Goal: Information Seeking & Learning: Learn about a topic

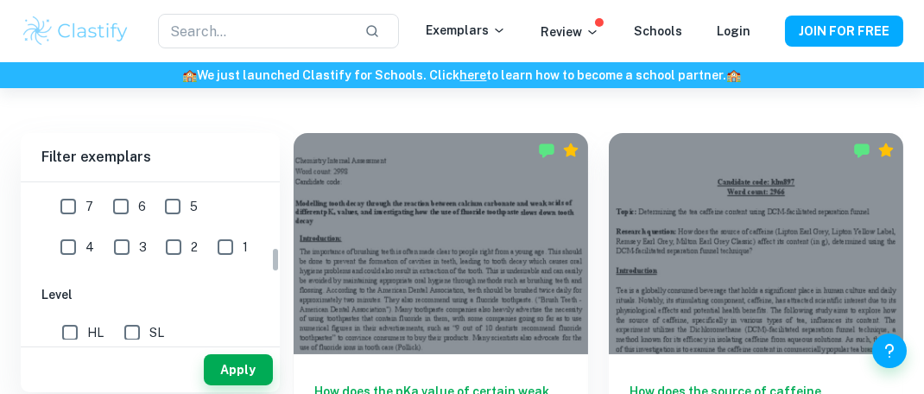
scroll to position [410, 0]
click at [60, 204] on input "7" at bounding box center [68, 203] width 35 height 35
checkbox input "true"
click at [66, 333] on input "HL" at bounding box center [70, 329] width 35 height 35
checkbox input "true"
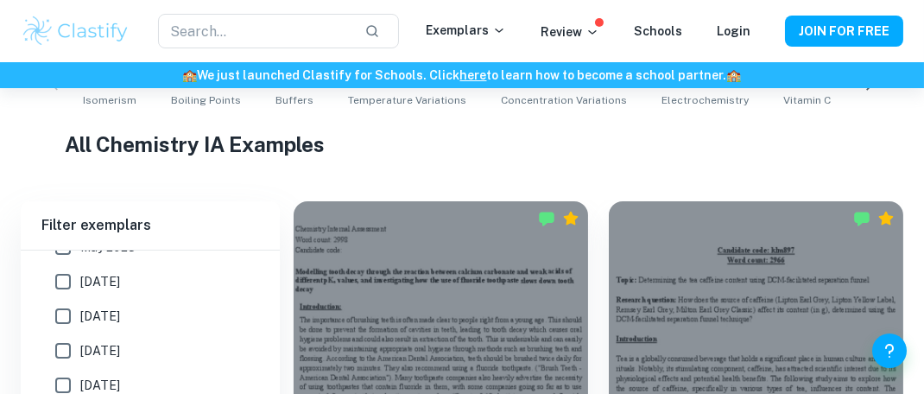
scroll to position [808, 0]
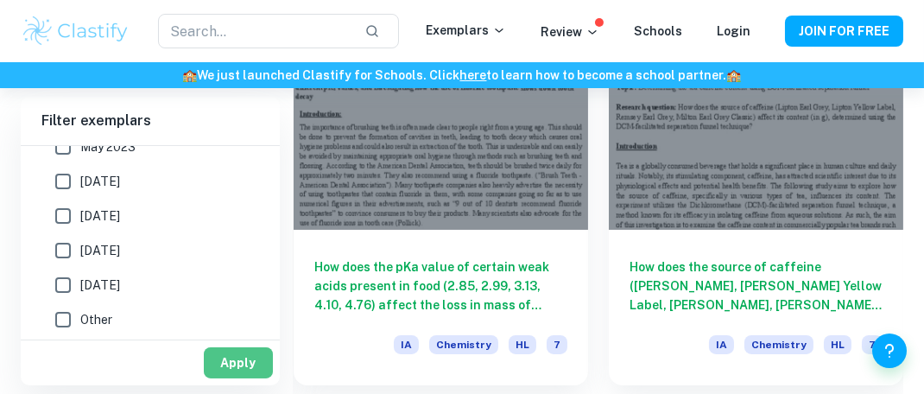
click at [241, 348] on button "Apply" at bounding box center [238, 362] width 69 height 31
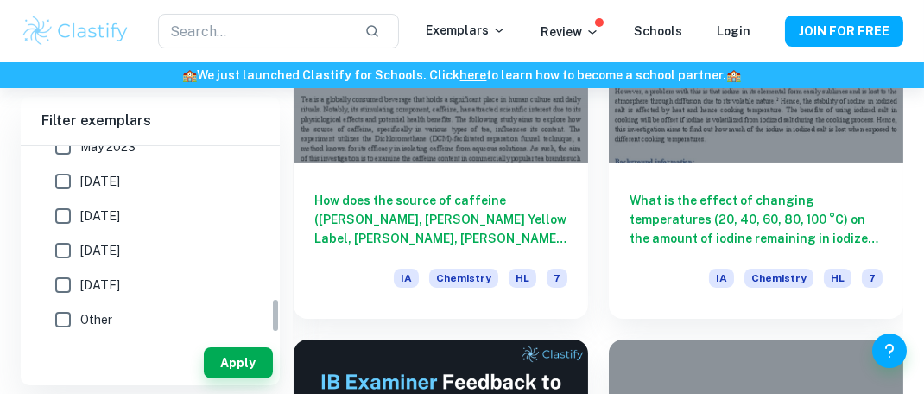
scroll to position [659, 0]
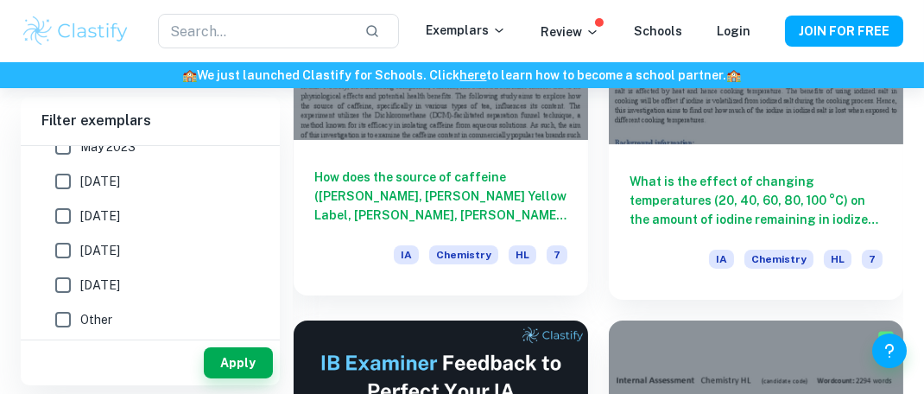
click at [519, 179] on h6 "How does the source of caffeine (Lipton Earl Grey, Lipton Yellow Label, Remsey …" at bounding box center [440, 196] width 253 height 57
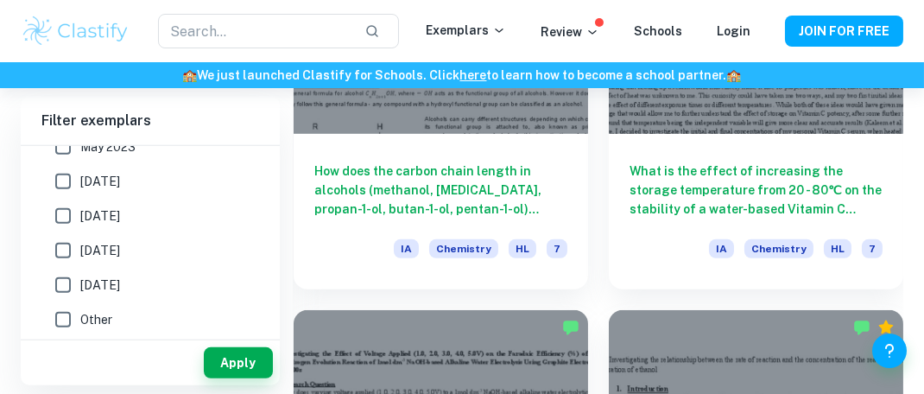
scroll to position [3054, 0]
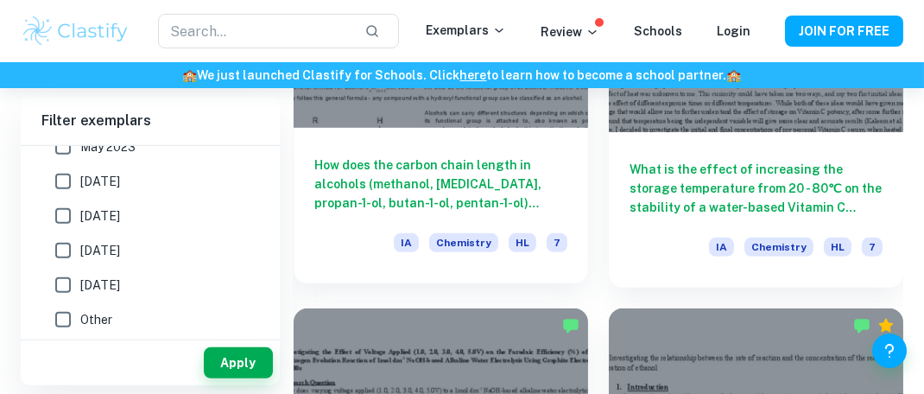
click at [441, 195] on h6 "How does the carbon chain length in alcohols (methanol, ethanol, propan-1-ol, b…" at bounding box center [440, 183] width 253 height 57
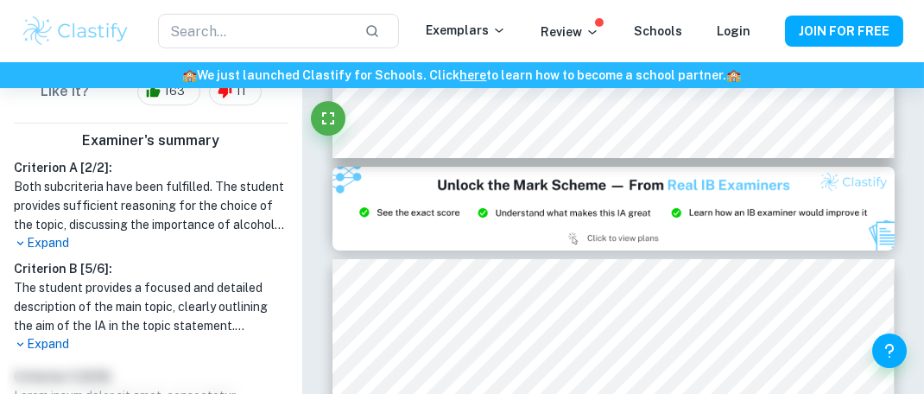
scroll to position [648, 0]
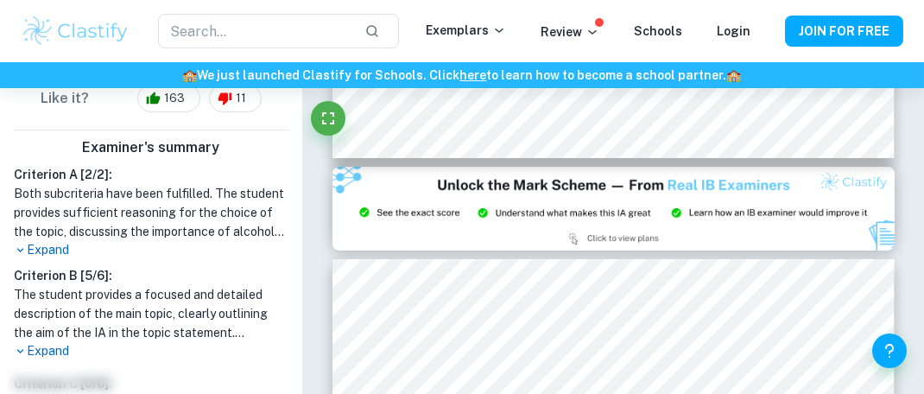
click at [41, 342] on p "Expand" at bounding box center [151, 351] width 275 height 18
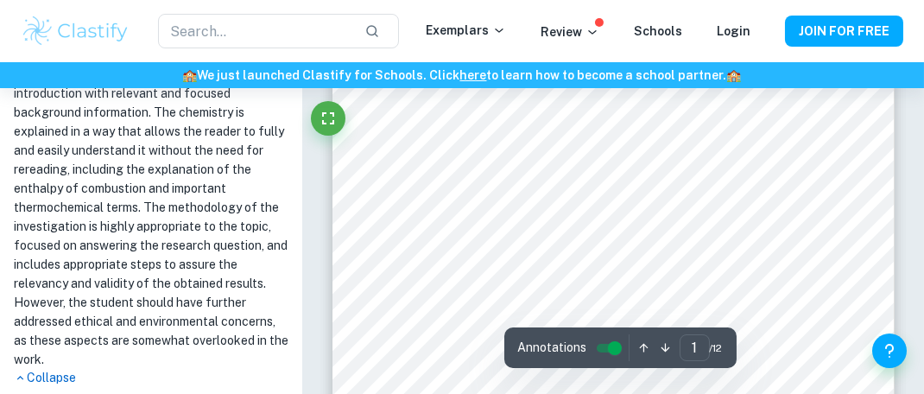
scroll to position [0, 0]
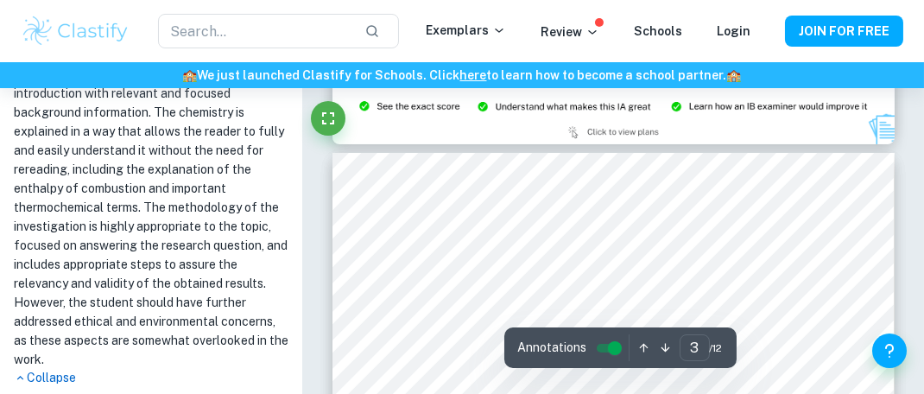
type input "2"
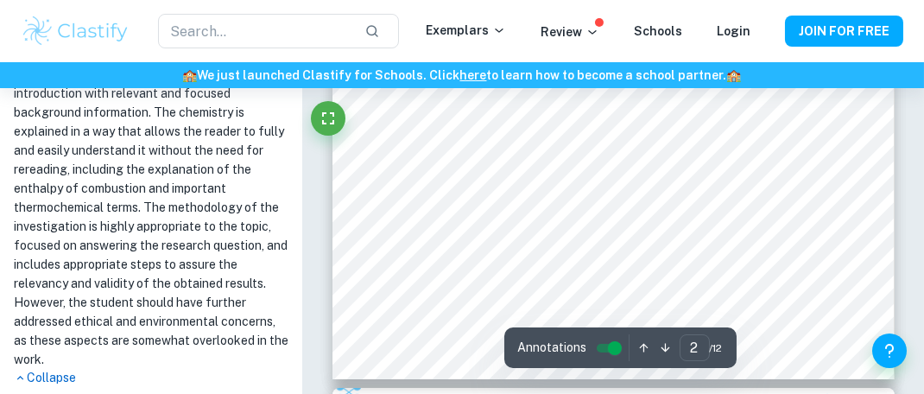
scroll to position [896, 0]
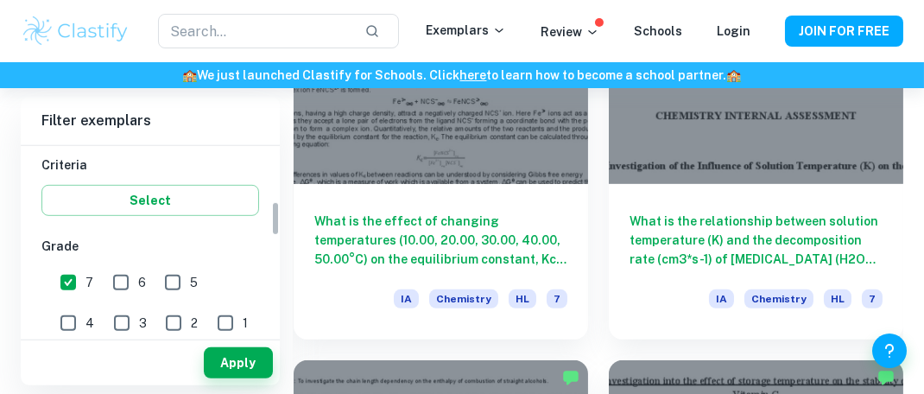
scroll to position [294, 0]
click at [208, 317] on input "1" at bounding box center [225, 324] width 35 height 35
checkbox input "true"
click at [68, 284] on input "7" at bounding box center [68, 283] width 35 height 35
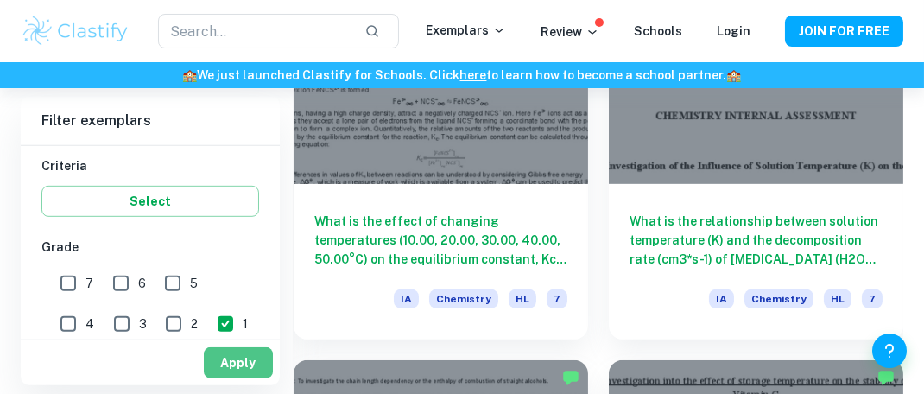
click at [242, 352] on button "Apply" at bounding box center [238, 362] width 69 height 31
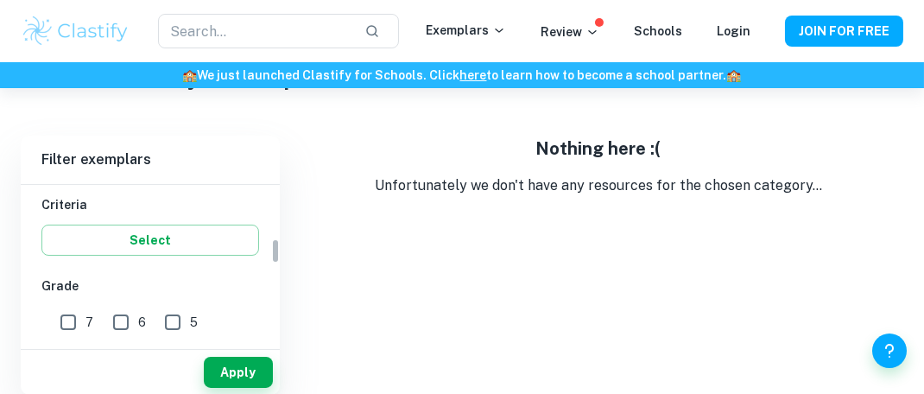
scroll to position [351, 0]
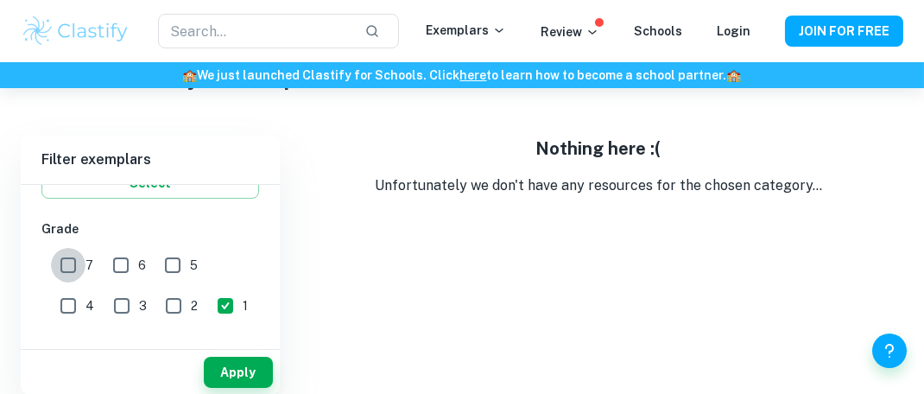
click at [66, 266] on input "7" at bounding box center [68, 265] width 35 height 35
checkbox input "true"
click at [208, 296] on input "1" at bounding box center [225, 306] width 35 height 35
checkbox input "false"
click at [232, 369] on button "Apply" at bounding box center [238, 372] width 69 height 31
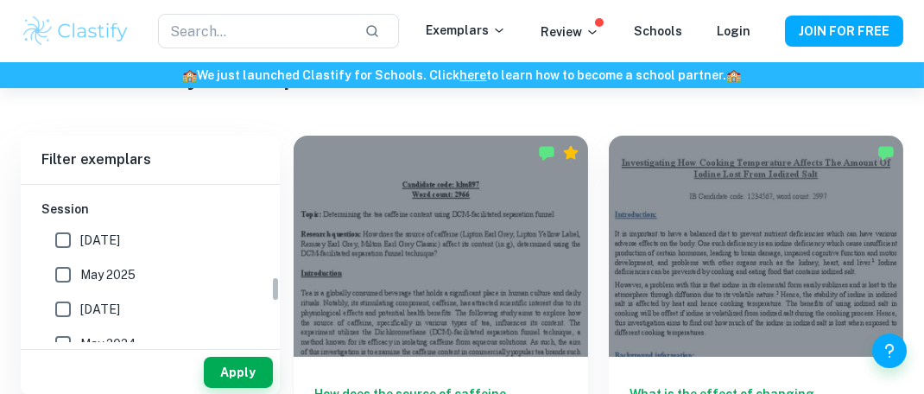
scroll to position [580, 0]
click at [84, 233] on span "May 2026" at bounding box center [100, 241] width 40 height 19
click at [80, 233] on input "May 2026" at bounding box center [63, 241] width 35 height 35
checkbox input "true"
click at [234, 367] on button "Apply" at bounding box center [238, 372] width 69 height 31
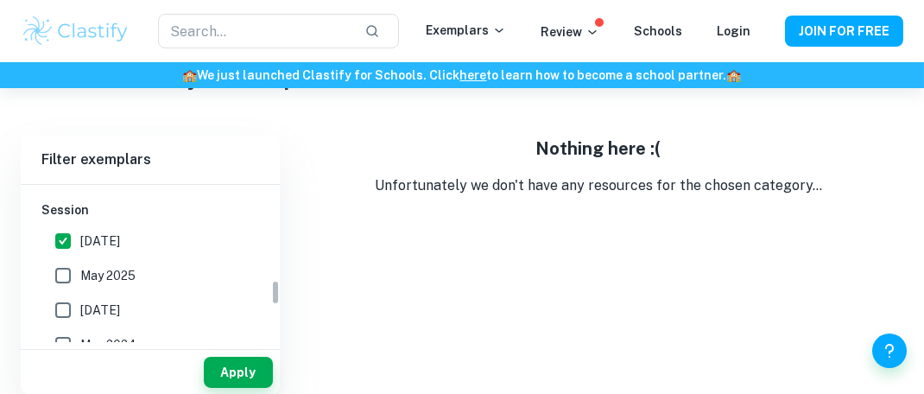
scroll to position [631, 0]
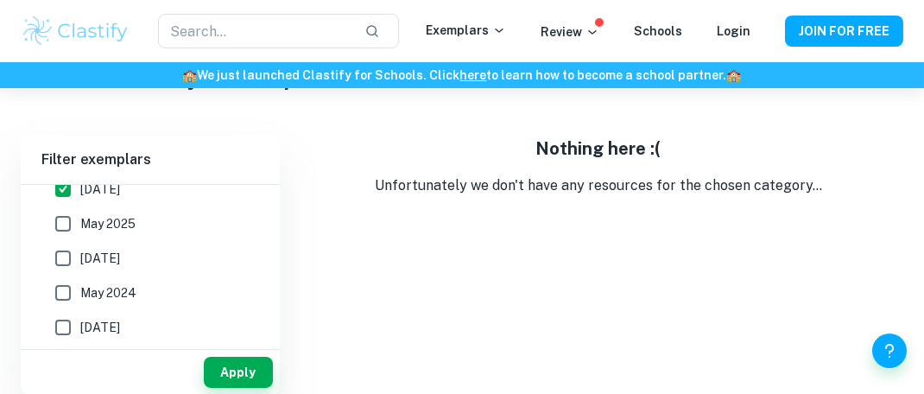
click at [65, 219] on input "May 2025" at bounding box center [63, 223] width 35 height 35
checkbox input "true"
click at [62, 249] on input "November 2024" at bounding box center [63, 258] width 35 height 35
click at [54, 251] on input "November 2024" at bounding box center [63, 258] width 35 height 35
checkbox input "false"
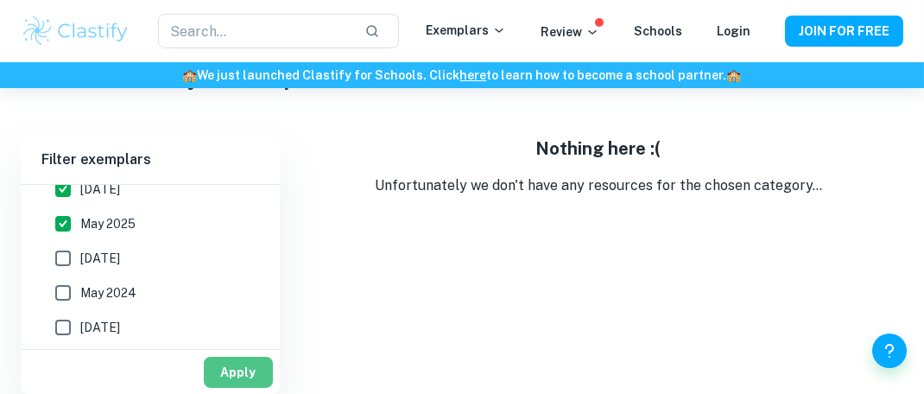
click at [232, 372] on button "Apply" at bounding box center [238, 372] width 69 height 31
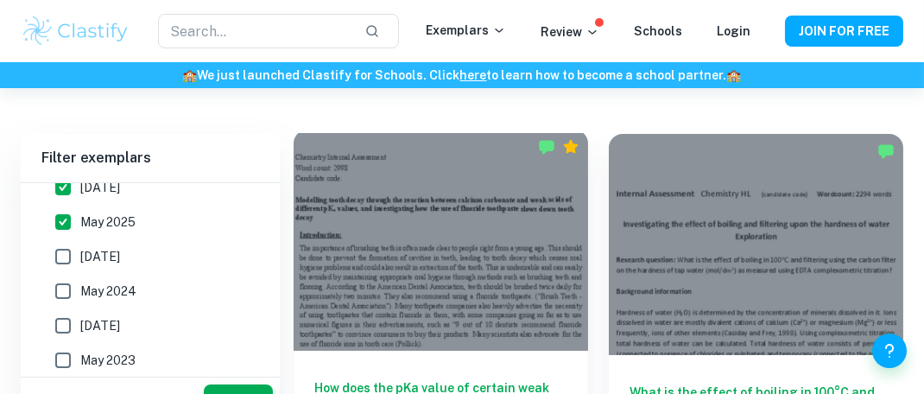
scroll to position [527, 0]
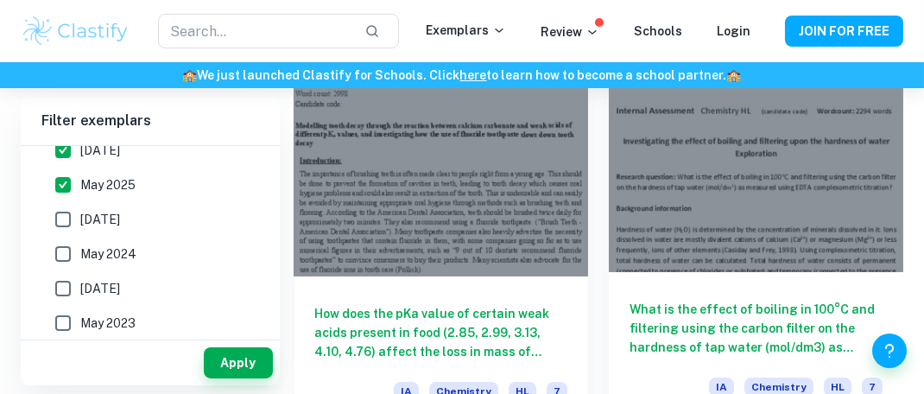
click at [682, 331] on h6 "What is the effect of boiling in 100°C and filtering using the carbon filter on…" at bounding box center [756, 328] width 253 height 57
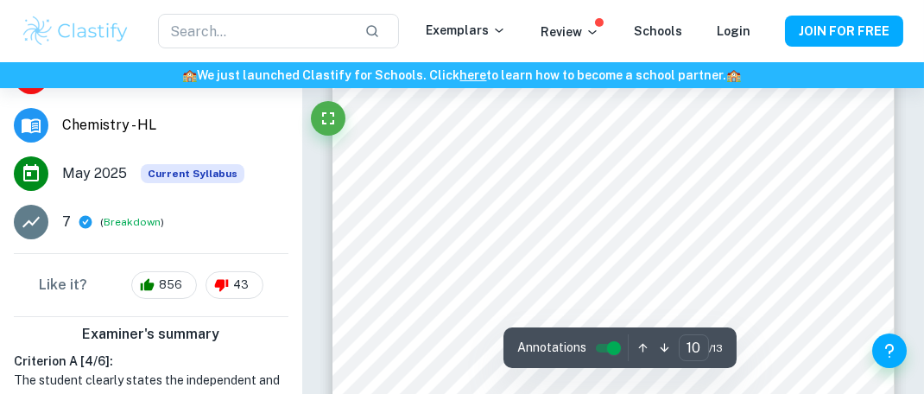
scroll to position [7788, 0]
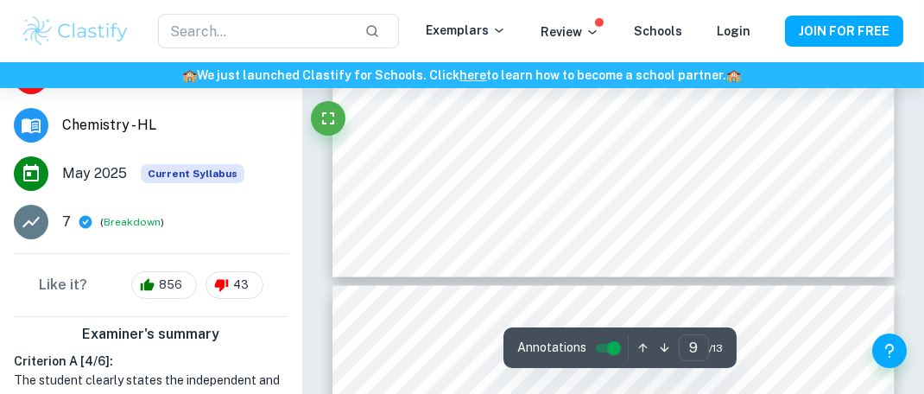
type input "10"
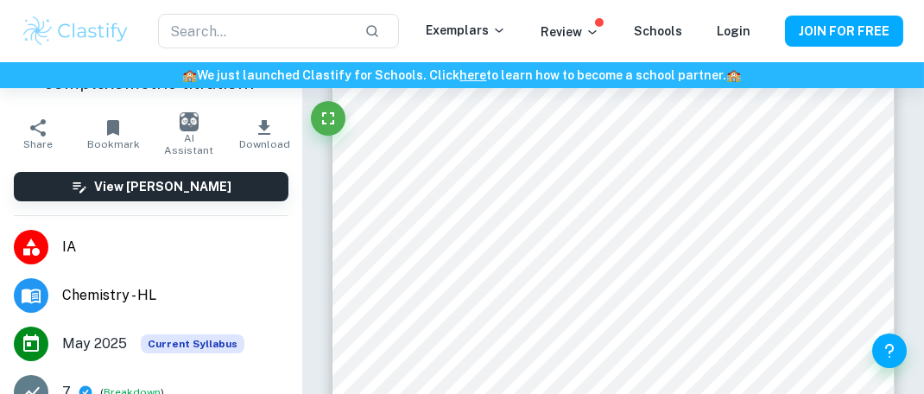
scroll to position [160, 0]
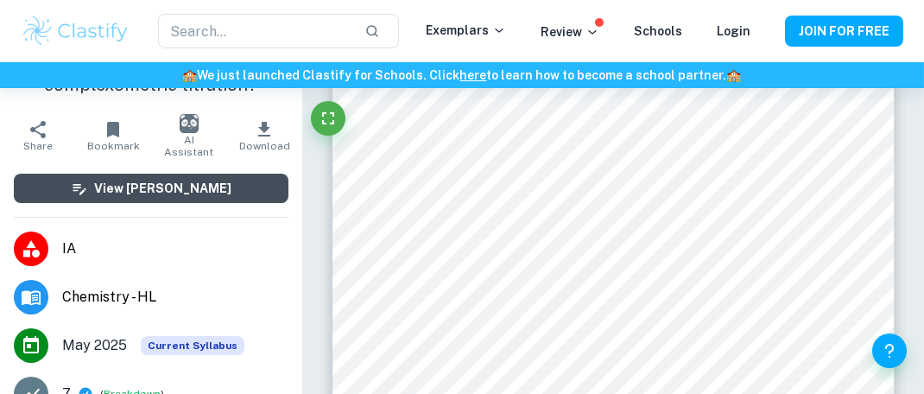
click at [137, 179] on h6 "View [PERSON_NAME]" at bounding box center [163, 188] width 137 height 19
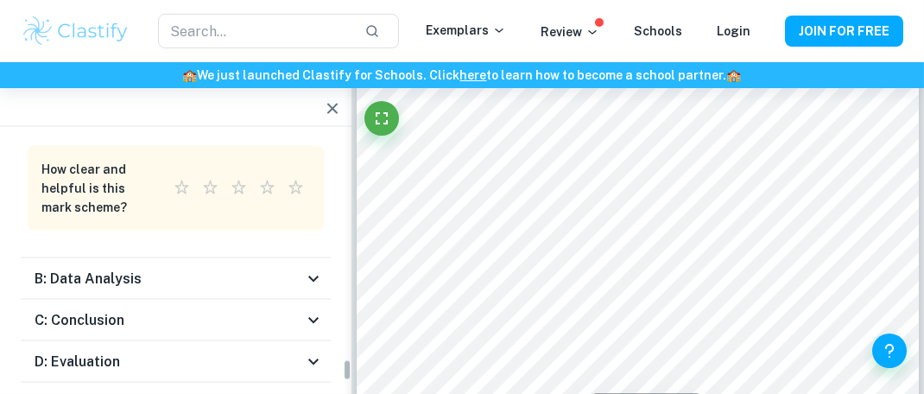
scroll to position [4761, 0]
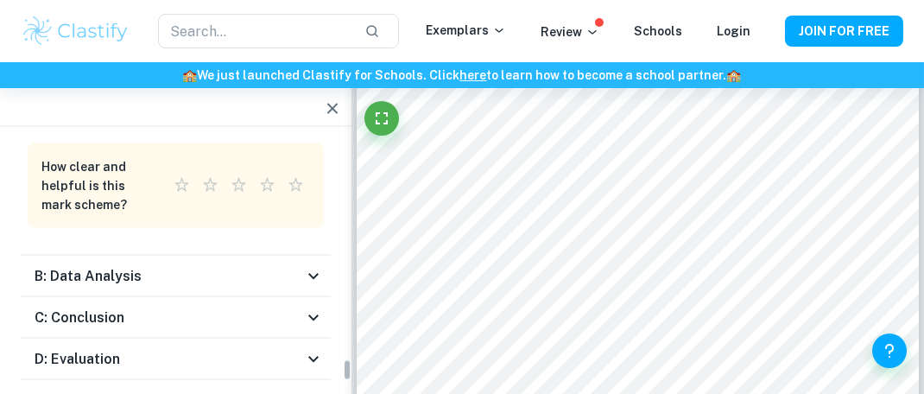
click at [200, 266] on div "B: Data Analysis" at bounding box center [169, 276] width 269 height 21
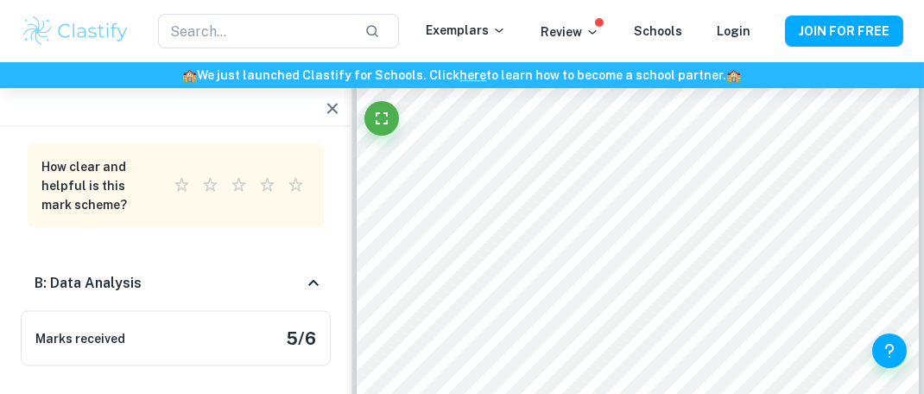
click at [244, 273] on div "B: Data Analysis" at bounding box center [169, 283] width 269 height 21
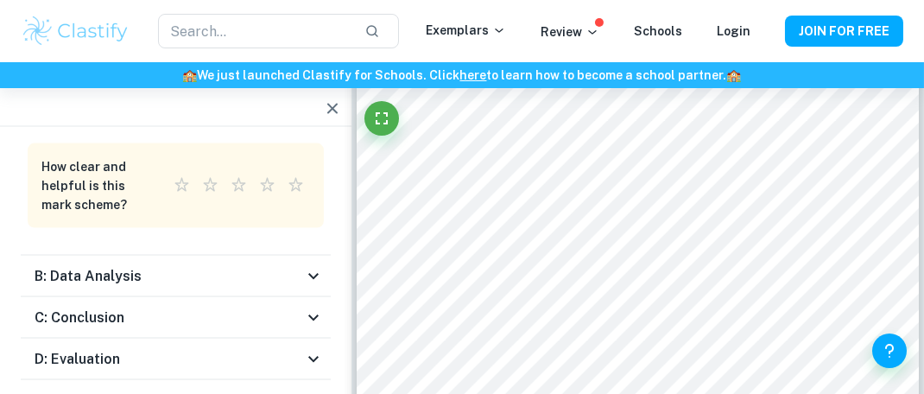
scroll to position [4807, 0]
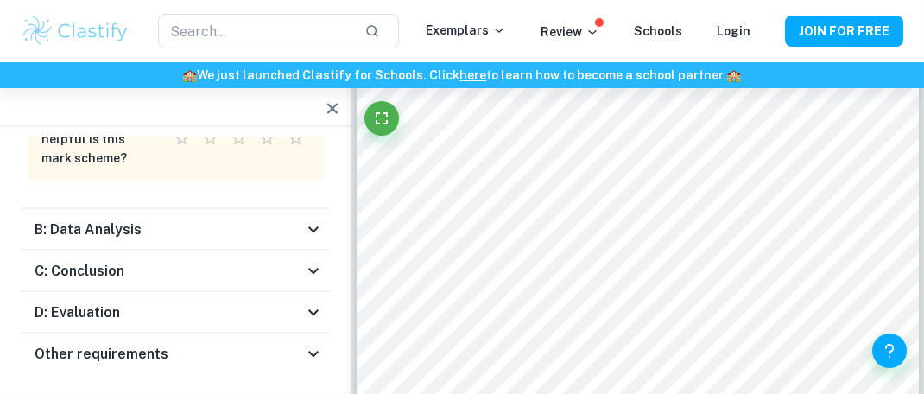
click at [179, 302] on div "D: Evaluation" at bounding box center [169, 312] width 269 height 21
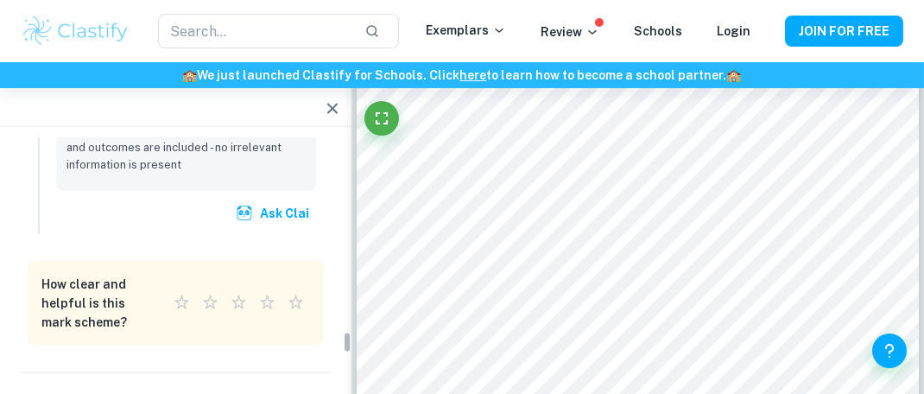
scroll to position [4790, 0]
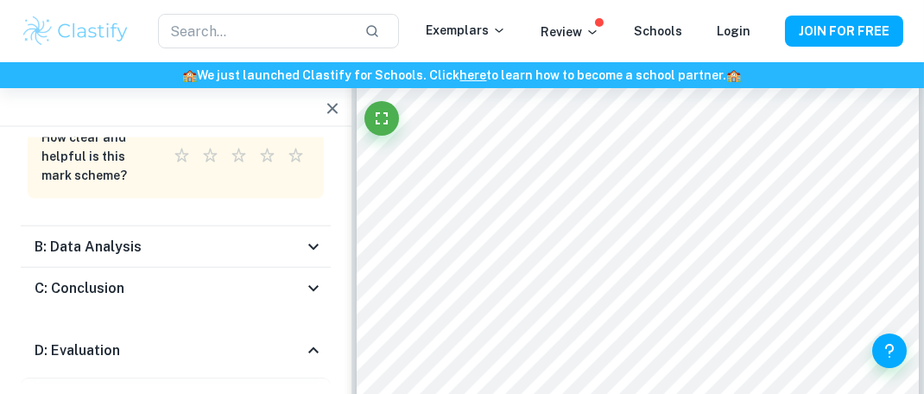
click at [149, 340] on div "D: Evaluation" at bounding box center [169, 350] width 269 height 21
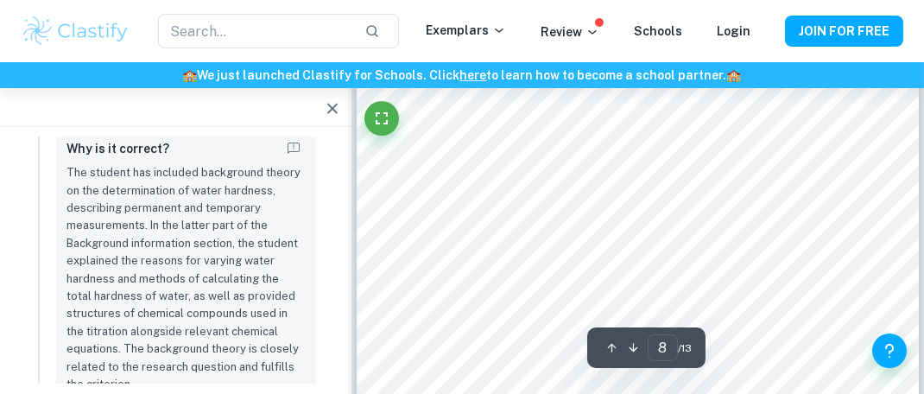
scroll to position [6001, 0]
click at [136, 164] on p "The student has included background theory on the determination of water hardne…" at bounding box center [186, 278] width 239 height 229
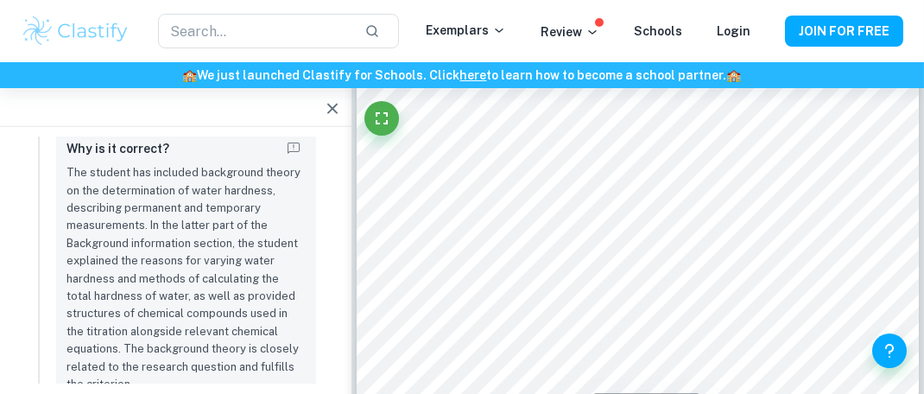
click at [160, 164] on p "The student has included background theory on the determination of water hardne…" at bounding box center [186, 278] width 239 height 229
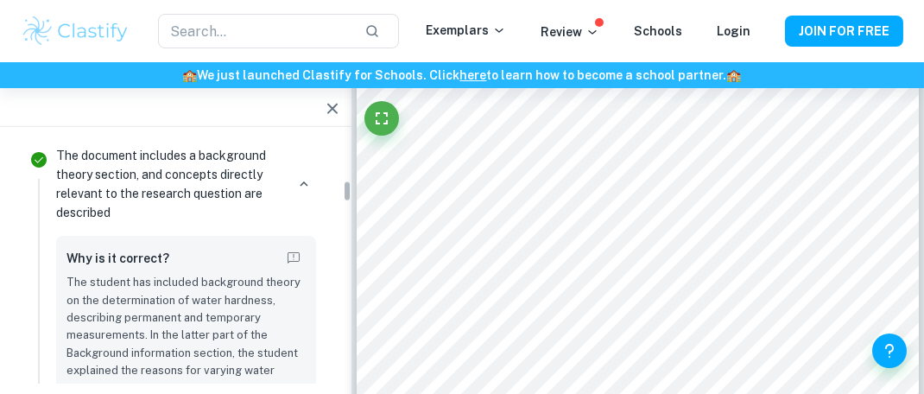
click at [126, 183] on p "The document includes a background theory section, and concepts directly releva…" at bounding box center [170, 184] width 229 height 76
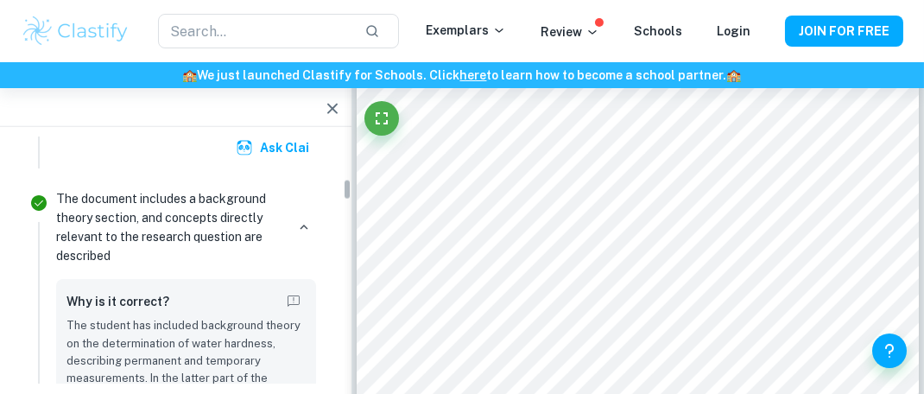
scroll to position [892, 0]
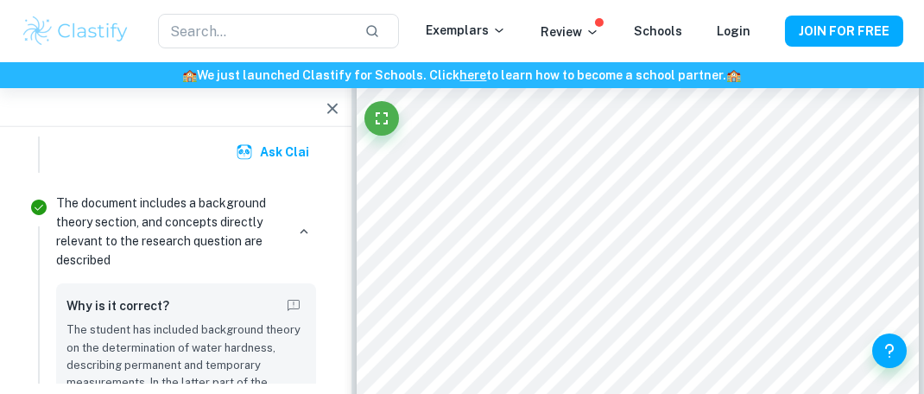
click at [44, 206] on icon "Correct" at bounding box center [39, 207] width 21 height 21
click at [164, 248] on p "The document includes a background theory section, and concepts directly releva…" at bounding box center [170, 232] width 229 height 76
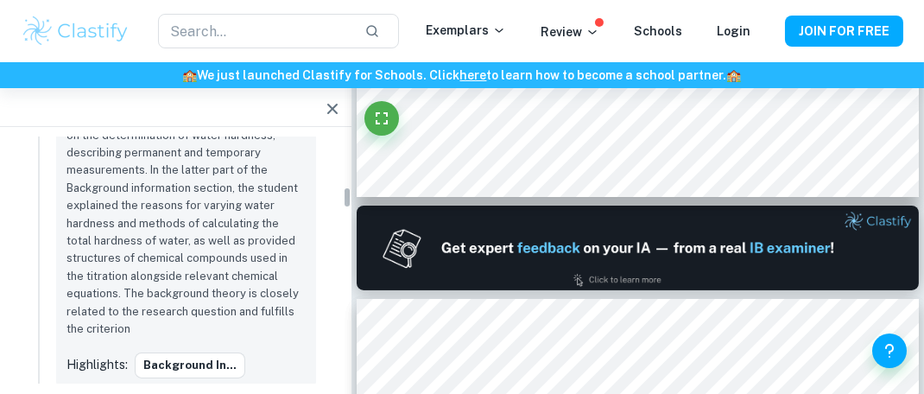
scroll to position [1057, 0]
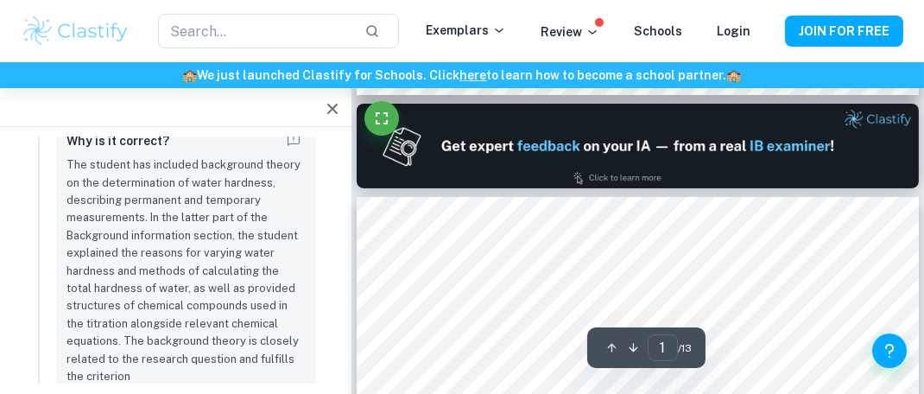
type input "2"
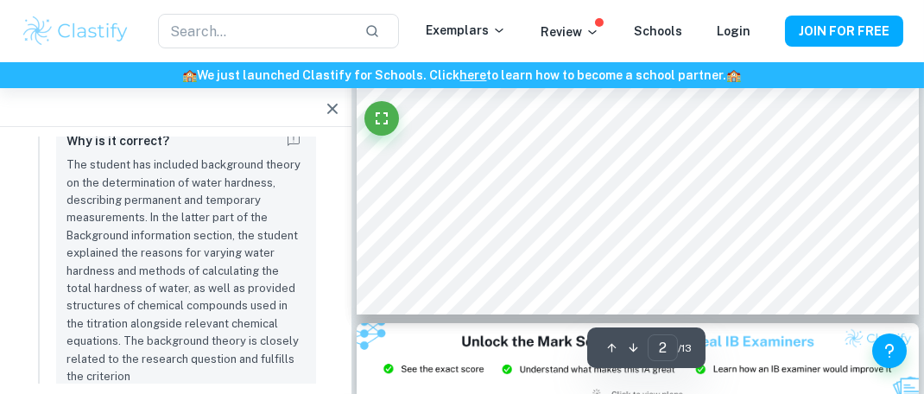
scroll to position [1484, 0]
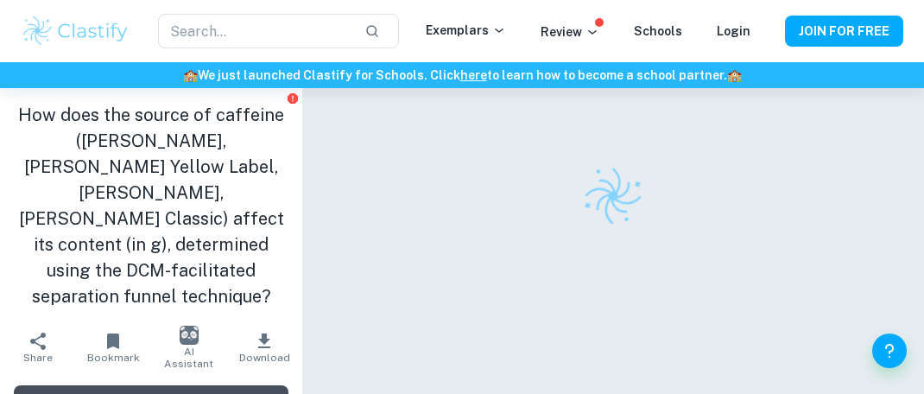
scroll to position [102, 0]
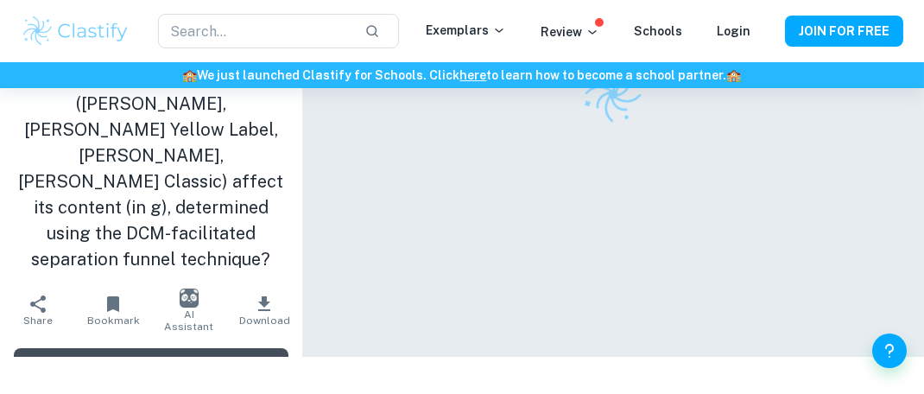
click at [230, 348] on button "View [PERSON_NAME]" at bounding box center [151, 362] width 275 height 29
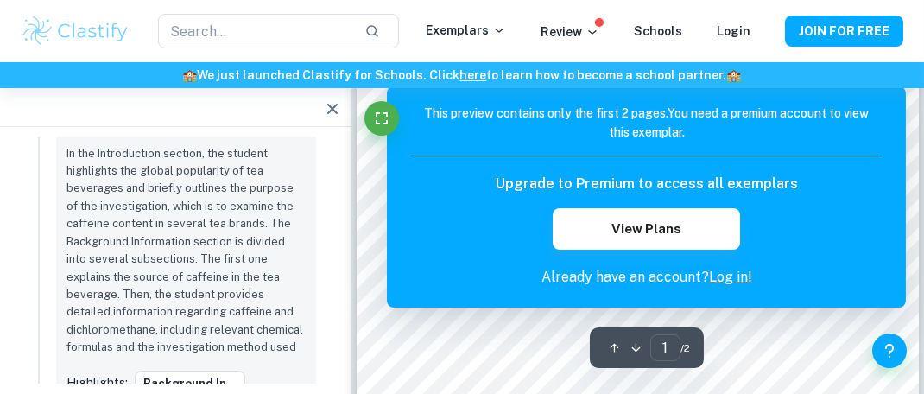
scroll to position [28, 0]
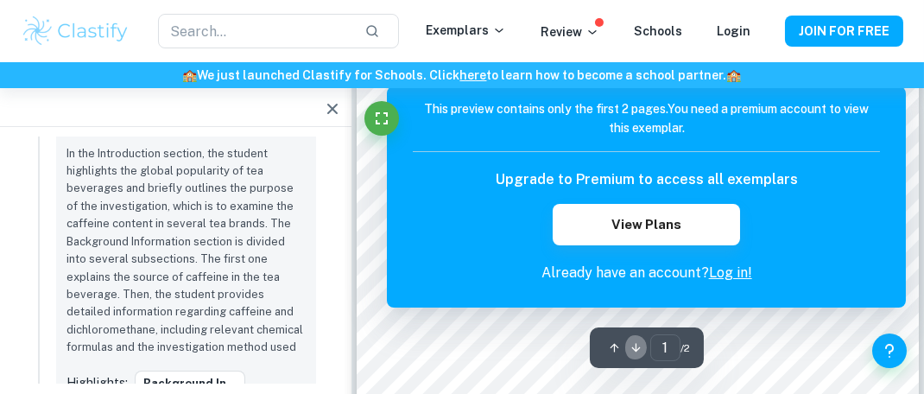
click at [630, 352] on icon "button" at bounding box center [636, 347] width 13 height 13
click at [610, 347] on icon "button" at bounding box center [614, 348] width 9 height 9
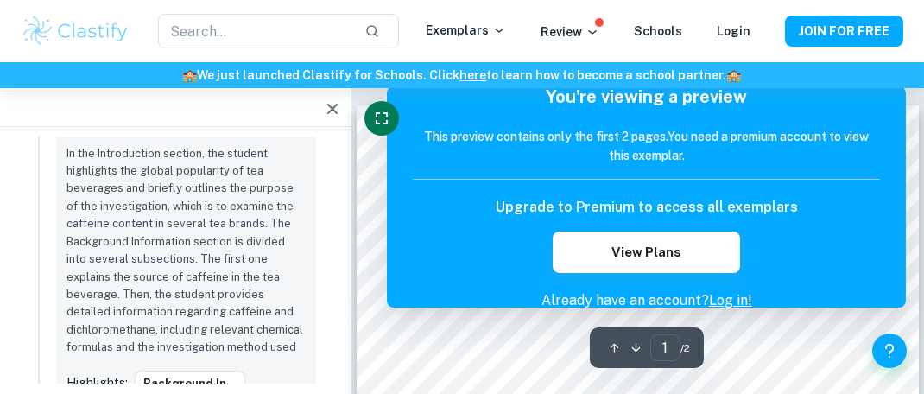
click at [379, 124] on icon "Fullscreen" at bounding box center [381, 118] width 21 height 21
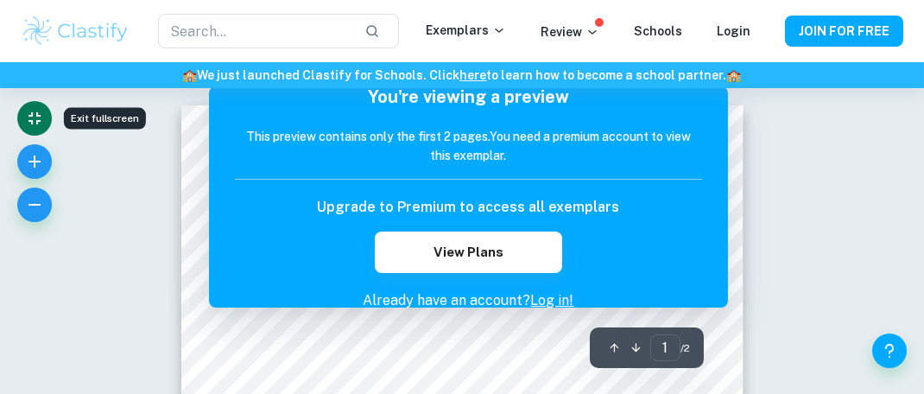
click at [534, 301] on link "Log in!" at bounding box center [552, 300] width 43 height 16
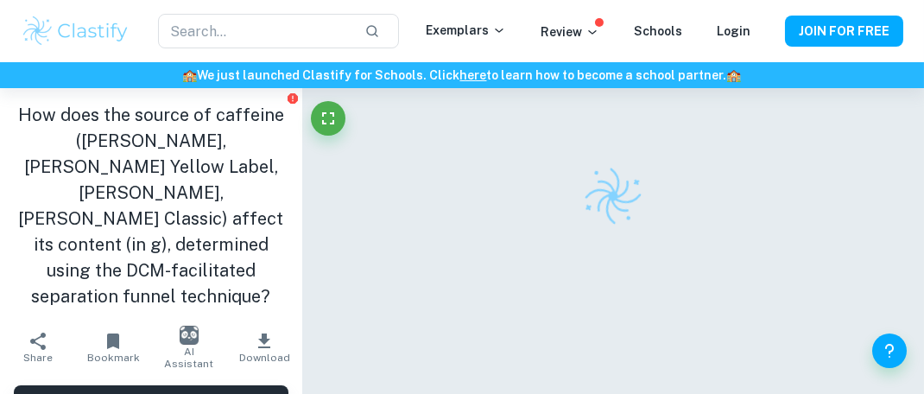
click at [258, 333] on icon "button" at bounding box center [264, 340] width 12 height 15
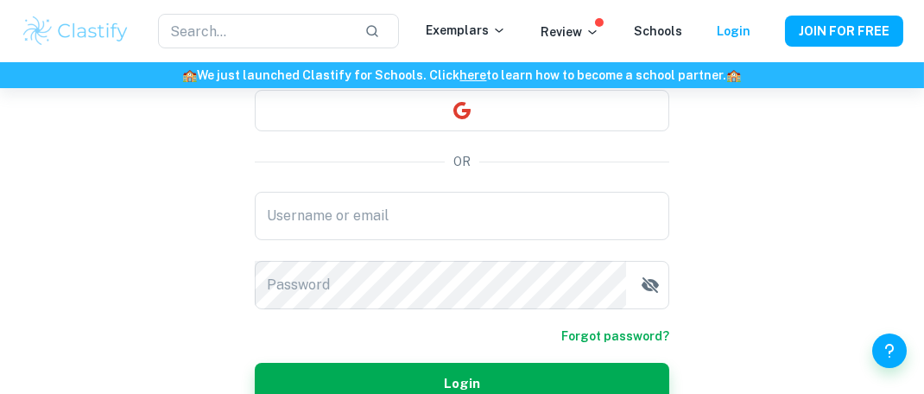
scroll to position [186, 0]
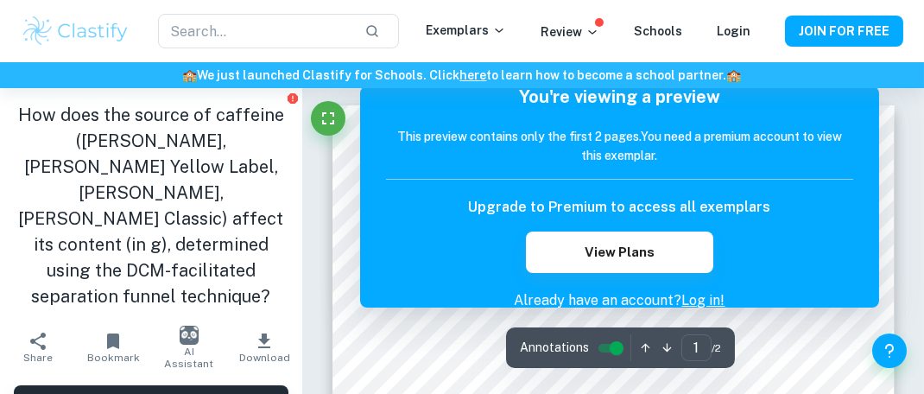
scroll to position [28, 0]
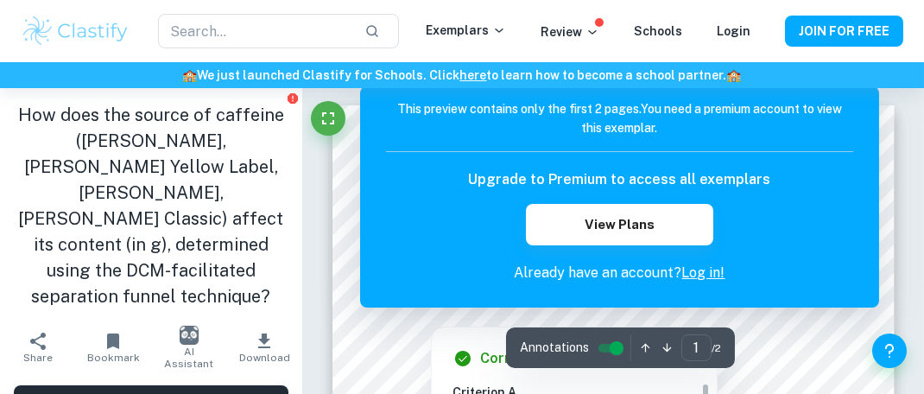
click at [701, 273] on link "Log in!" at bounding box center [703, 272] width 43 height 16
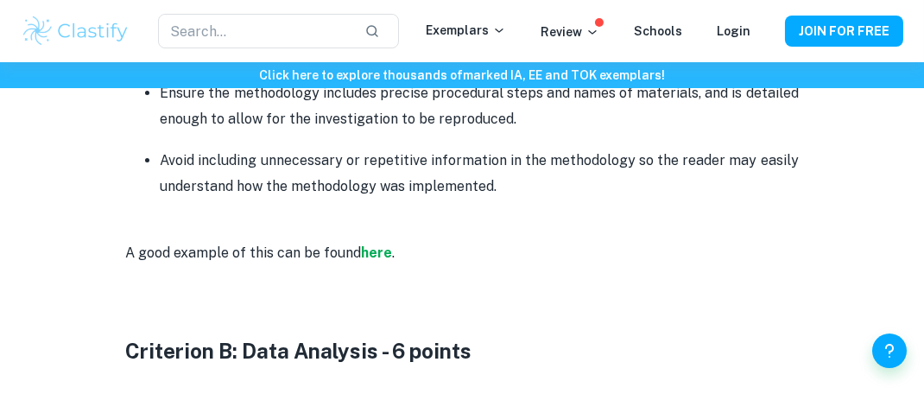
scroll to position [1808, 0]
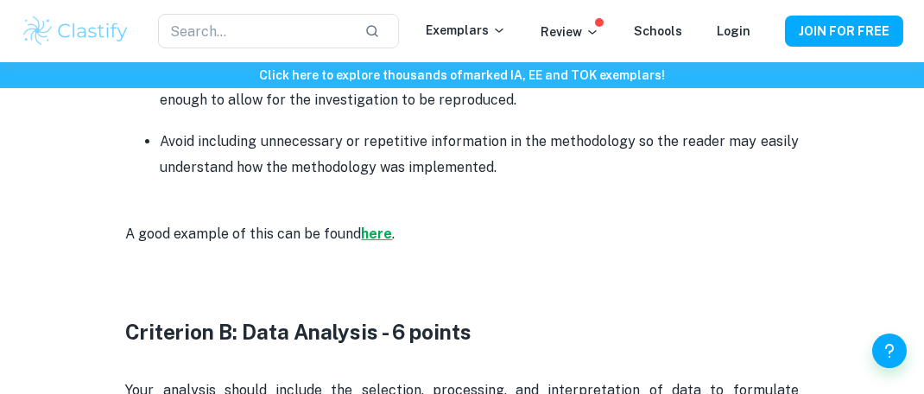
click at [378, 225] on strong "here" at bounding box center [376, 233] width 31 height 16
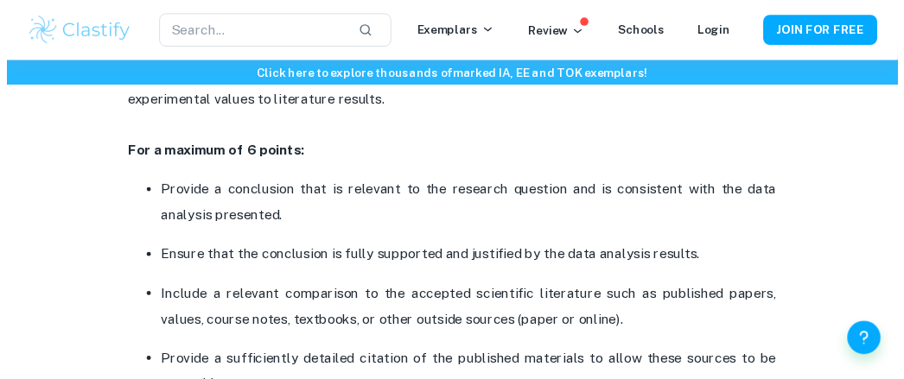
scroll to position [2954, 0]
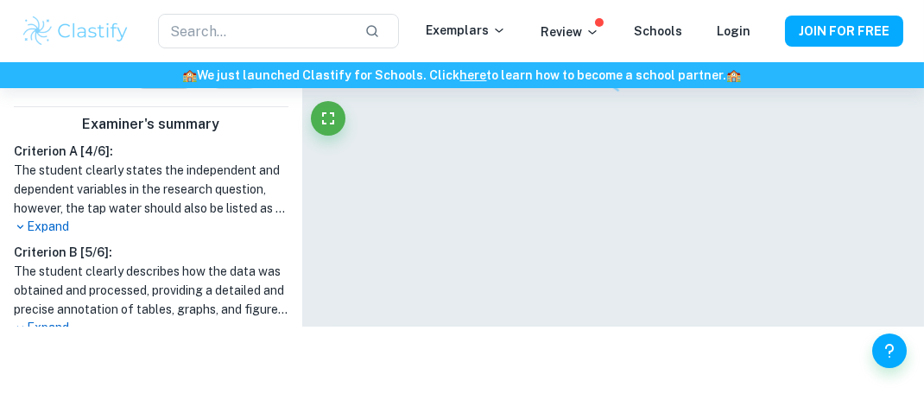
scroll to position [476, 0]
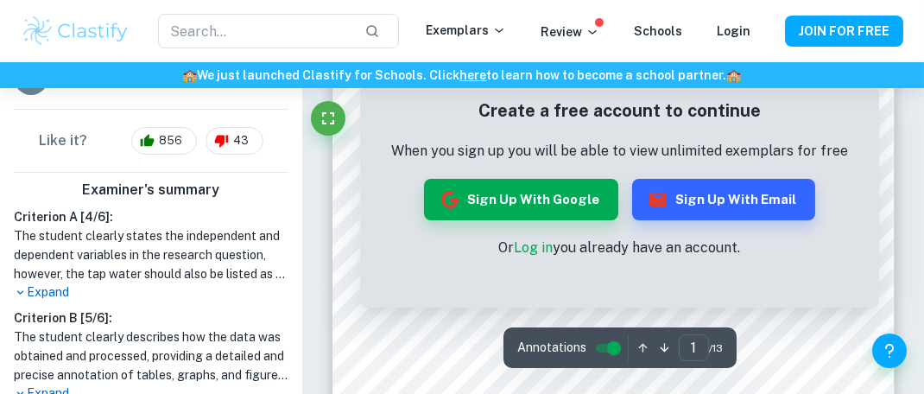
click at [52, 283] on p "Expand" at bounding box center [151, 292] width 275 height 18
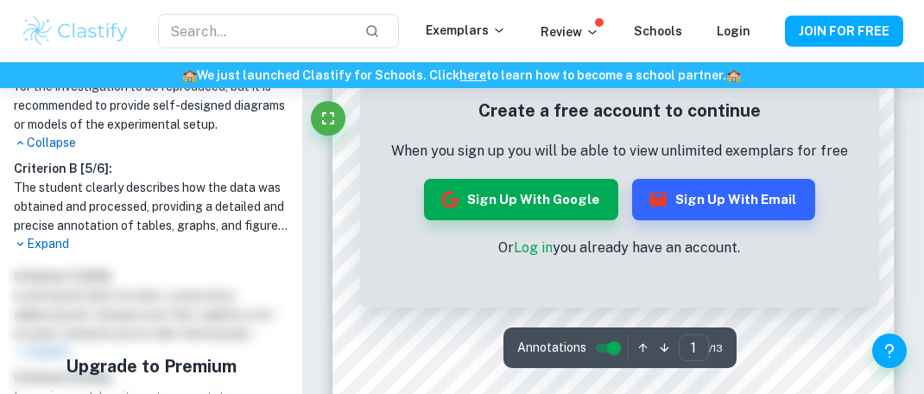
scroll to position [936, 0]
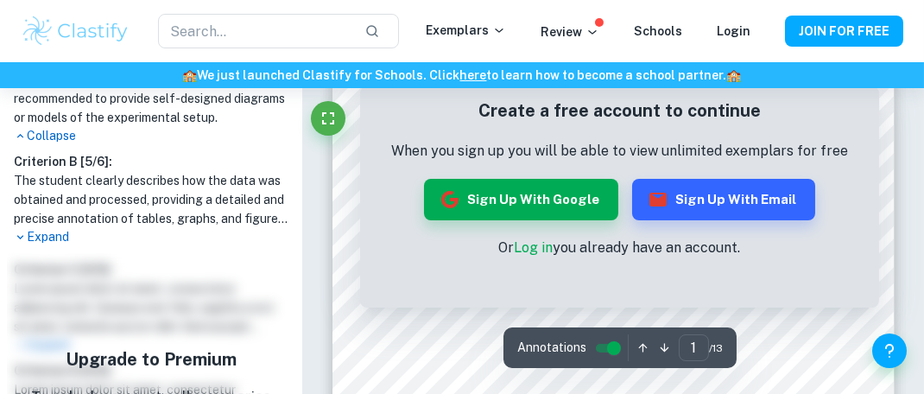
click at [54, 246] on p "Expand" at bounding box center [151, 237] width 275 height 18
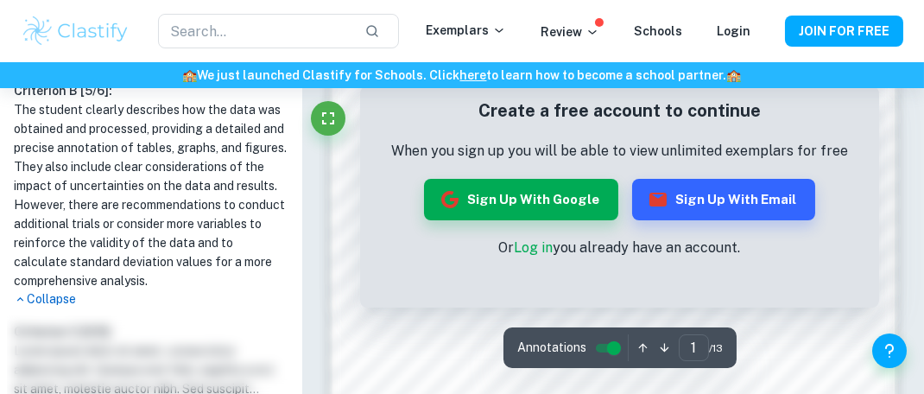
scroll to position [884, 0]
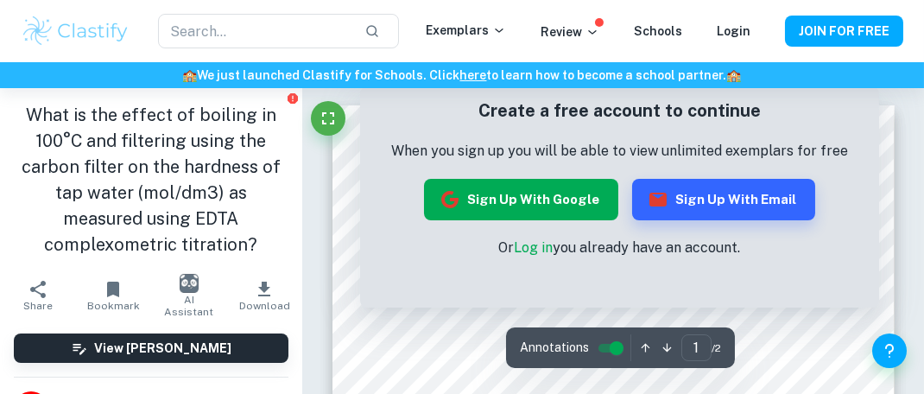
click at [327, 118] on icon "Fullscreen" at bounding box center [328, 118] width 21 height 21
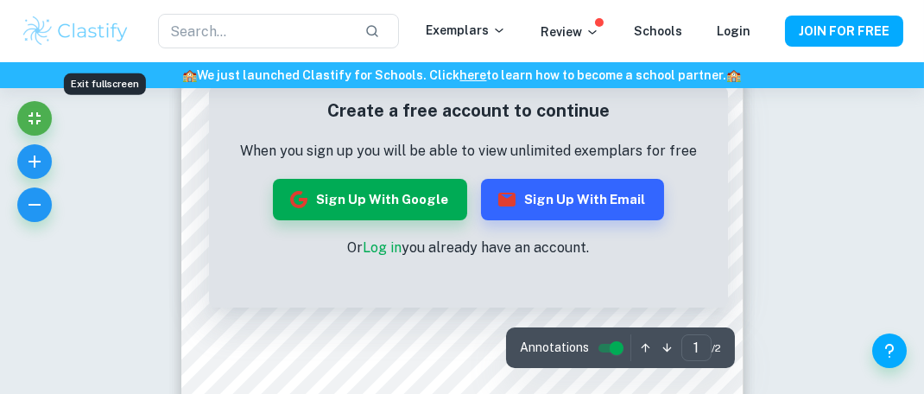
scroll to position [200, 0]
